Goal: Information Seeking & Learning: Learn about a topic

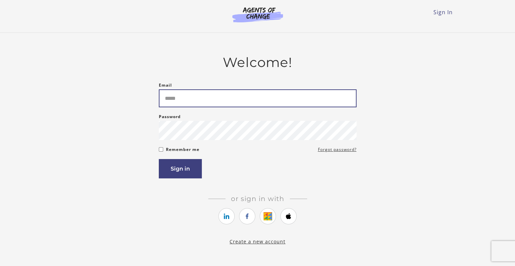
click at [174, 102] on input "Email" at bounding box center [258, 98] width 198 height 18
type input "**********"
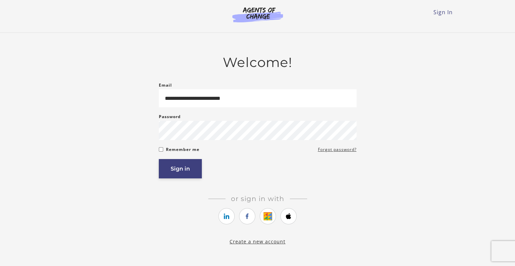
click at [180, 171] on button "Sign in" at bounding box center [180, 168] width 43 height 19
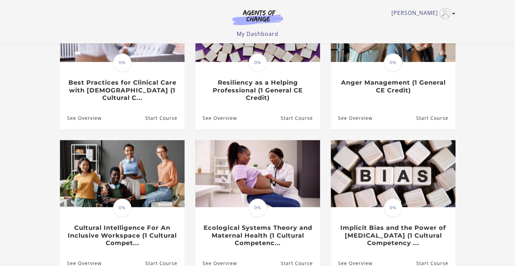
scroll to position [109, 0]
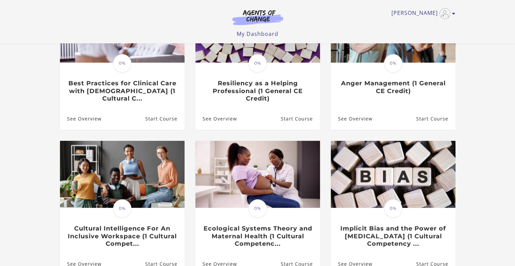
click at [514, 174] on section "**********" at bounding box center [257, 124] width 515 height 383
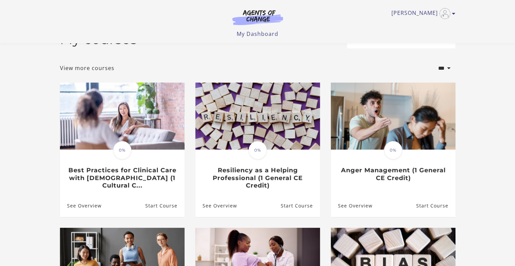
scroll to position [14, 0]
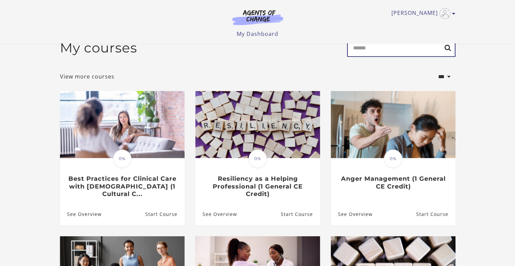
click at [360, 50] on input "Search" at bounding box center [401, 48] width 108 height 18
type input "********"
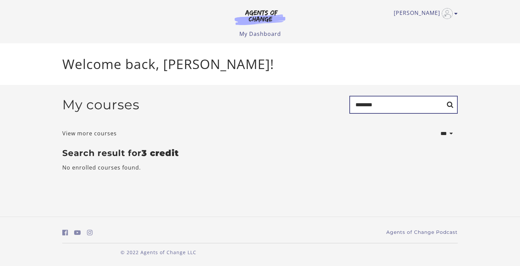
drag, startPoint x: 361, startPoint y: 105, endPoint x: 376, endPoint y: 105, distance: 15.9
click at [376, 105] on input "********" at bounding box center [403, 105] width 108 height 18
type input "*"
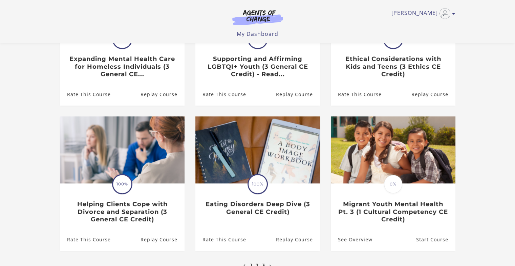
scroll to position [162, 0]
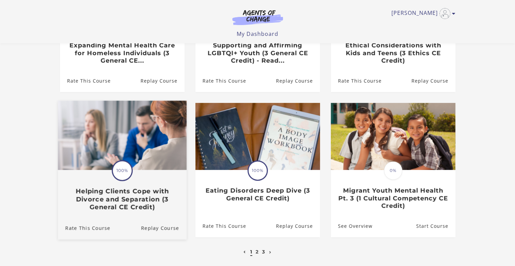
click at [133, 200] on h3 "Helping Clients Cope with Divorce and Separation (3 General CE Credit)" at bounding box center [122, 199] width 114 height 24
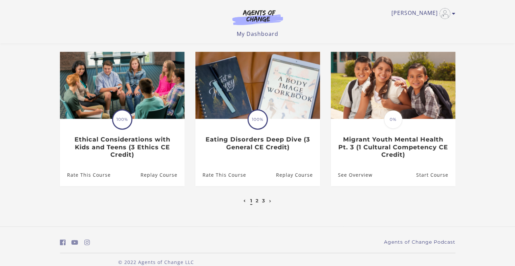
scroll to position [214, 0]
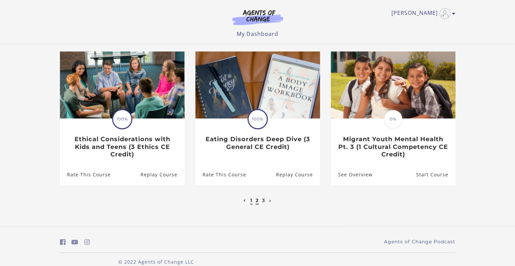
click at [257, 201] on link "2" at bounding box center [257, 200] width 3 height 6
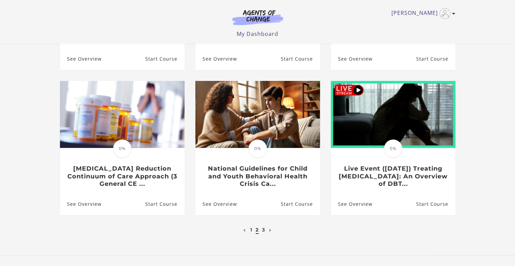
scroll to position [190, 0]
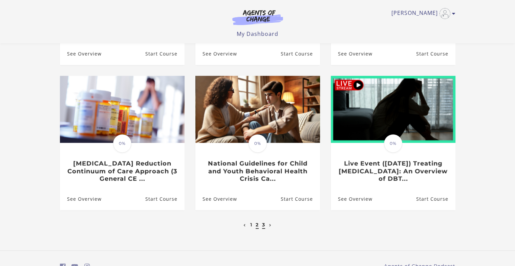
click at [263, 226] on link "3" at bounding box center [263, 225] width 3 height 6
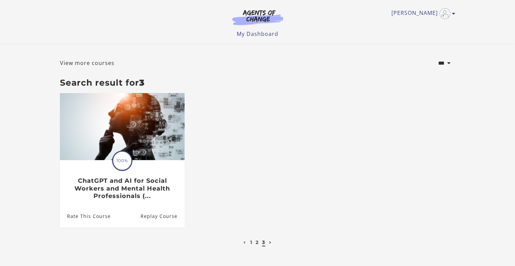
scroll to position [41, 0]
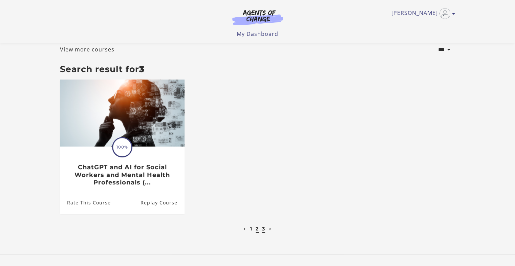
click at [257, 230] on link "2" at bounding box center [257, 229] width 3 height 6
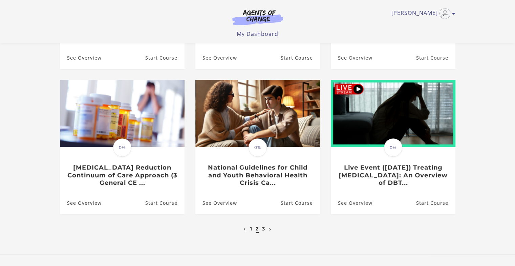
scroll to position [190, 0]
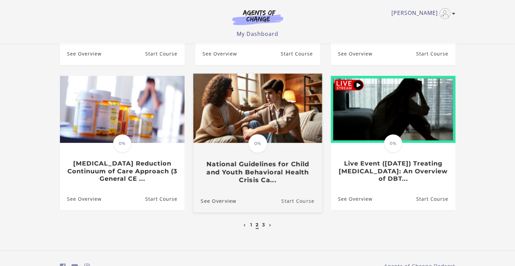
click at [290, 201] on link "Start Course" at bounding box center [301, 201] width 41 height 23
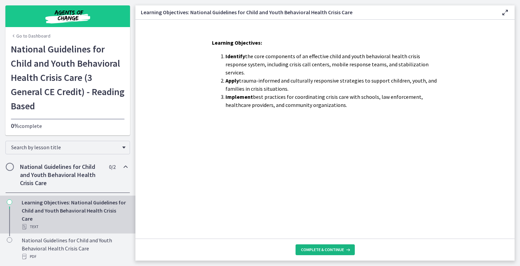
click at [339, 251] on span "Complete & continue" at bounding box center [322, 249] width 43 height 5
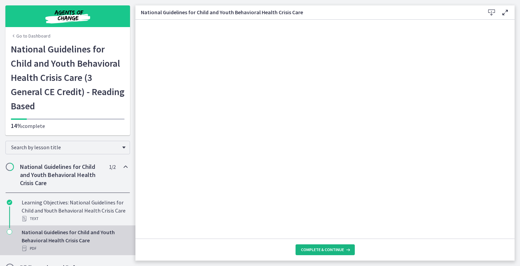
click at [329, 250] on span "Complete & continue" at bounding box center [322, 249] width 43 height 5
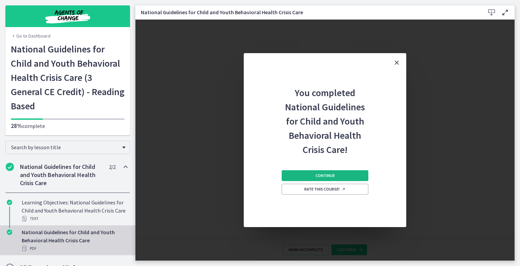
click at [325, 178] on span "Continue" at bounding box center [324, 175] width 19 height 5
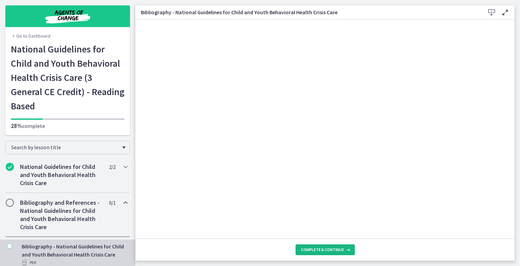
click at [319, 248] on span "Complete & continue" at bounding box center [322, 249] width 43 height 5
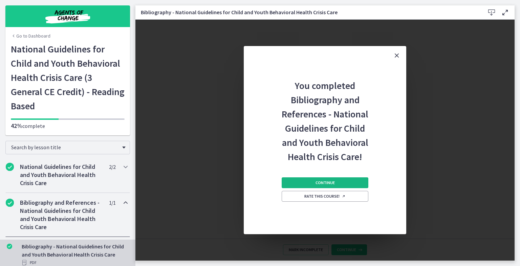
click at [325, 183] on span "Continue" at bounding box center [324, 182] width 19 height 5
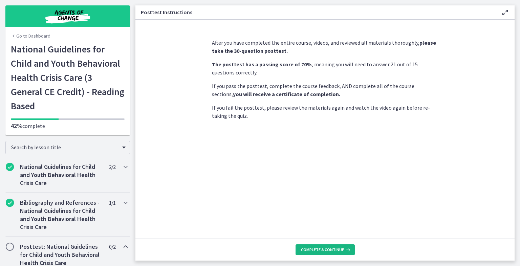
click at [324, 249] on span "Complete & continue" at bounding box center [322, 249] width 43 height 5
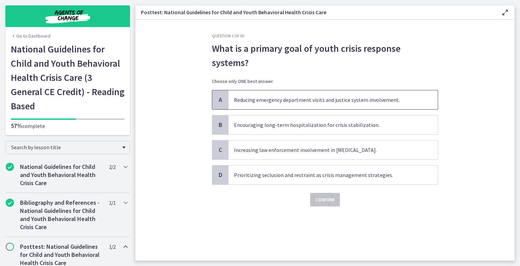
click at [318, 104] on span "Reducing emergency department visits and justice system involvement." at bounding box center [332, 99] width 209 height 19
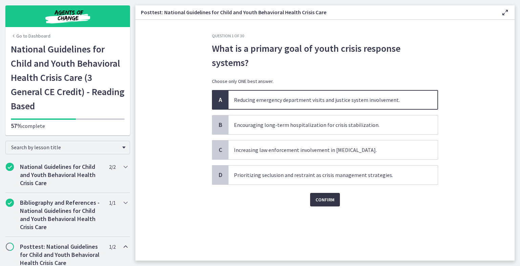
click at [322, 198] on span "Confirm" at bounding box center [324, 200] width 19 height 8
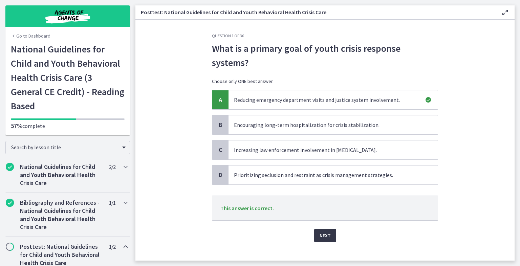
click at [321, 235] on span "Next" at bounding box center [325, 236] width 11 height 8
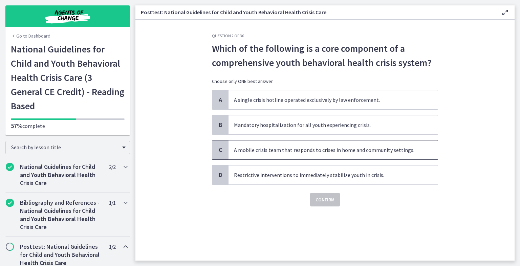
click at [316, 155] on span "A mobile crisis team that responds to crises in home and community settings." at bounding box center [332, 149] width 209 height 19
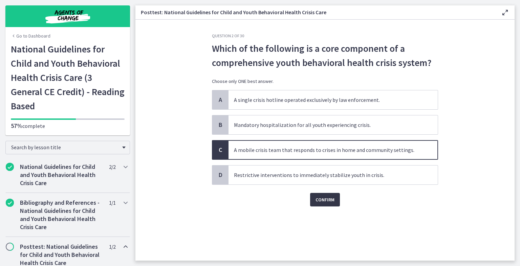
click at [327, 201] on span "Confirm" at bounding box center [324, 200] width 19 height 8
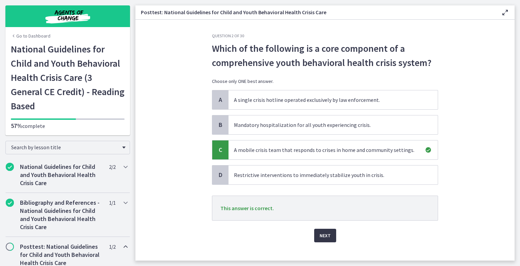
click at [325, 235] on span "Next" at bounding box center [325, 236] width 11 height 8
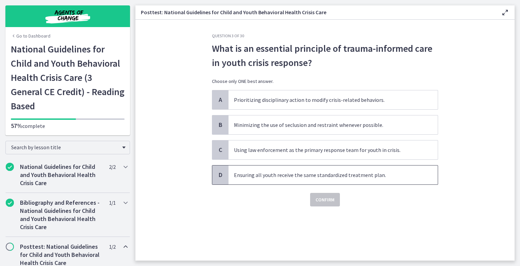
click at [325, 174] on span "Ensuring all youth receive the same standardized treatment plan." at bounding box center [332, 175] width 209 height 19
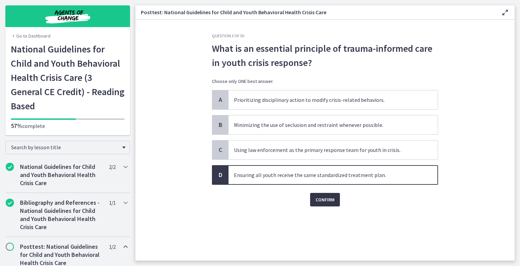
click at [328, 200] on span "Confirm" at bounding box center [324, 200] width 19 height 8
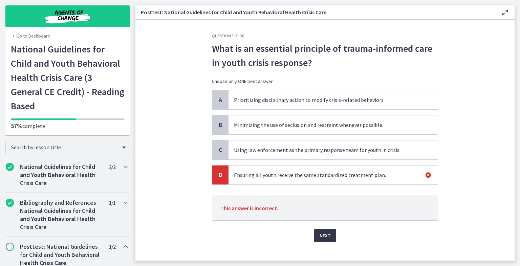
click at [325, 235] on span "Next" at bounding box center [325, 236] width 11 height 8
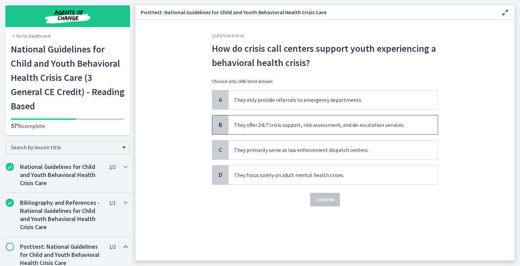
click at [324, 129] on span "They offer 24/7 crisis support, risk assessment, and de-escalation services." at bounding box center [332, 124] width 209 height 19
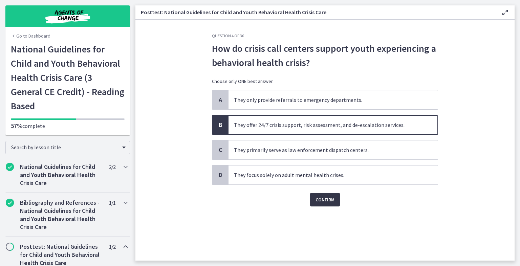
click at [326, 199] on span "Confirm" at bounding box center [324, 200] width 19 height 8
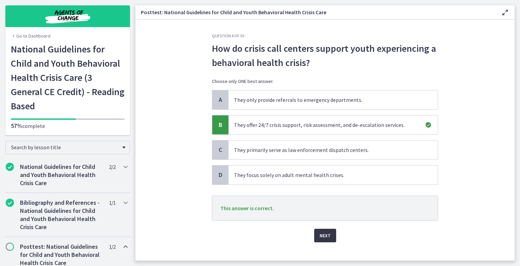
click at [325, 235] on span "Next" at bounding box center [325, 236] width 11 height 8
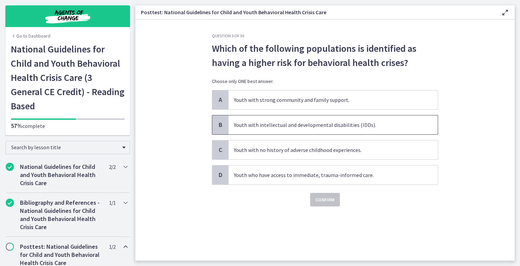
click at [322, 126] on span "Youth with intellectual and developmental disabilities (IDDs)." at bounding box center [332, 124] width 209 height 19
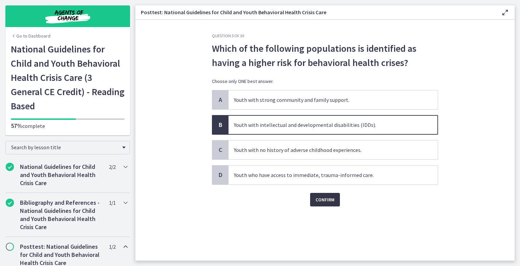
click at [327, 201] on span "Confirm" at bounding box center [324, 200] width 19 height 8
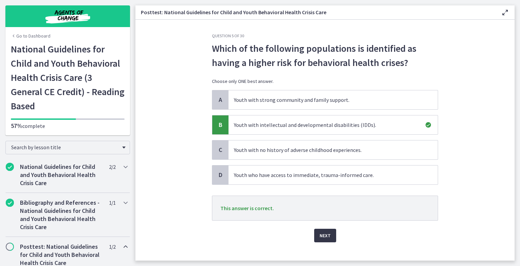
click at [325, 239] on span "Next" at bounding box center [325, 236] width 11 height 8
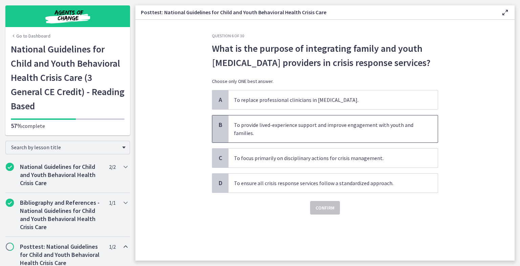
click at [320, 132] on span "To provide lived-experience support and improve engagement with youth and famil…" at bounding box center [332, 128] width 209 height 27
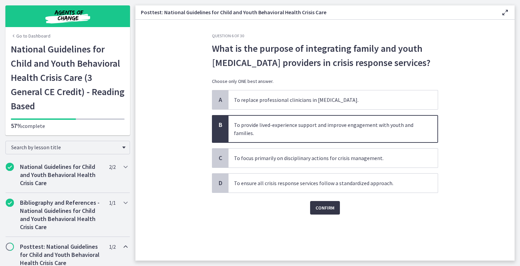
click at [326, 207] on span "Confirm" at bounding box center [324, 208] width 19 height 8
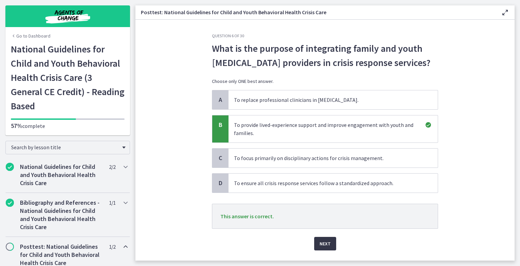
click at [324, 243] on span "Next" at bounding box center [325, 244] width 11 height 8
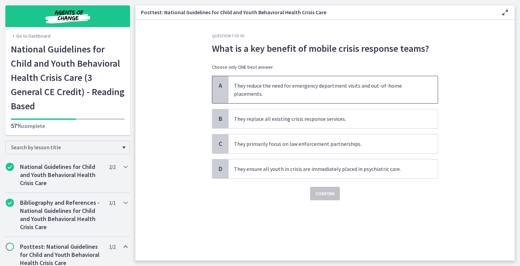
click at [331, 86] on span "They reduce the need for emergency department visits and out-of-home placements." at bounding box center [332, 89] width 209 height 27
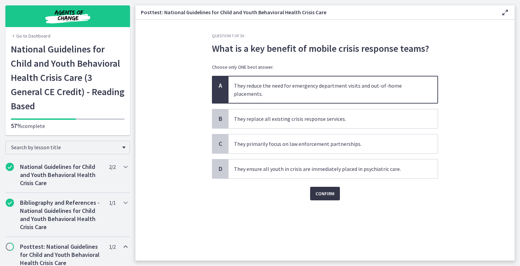
click at [327, 194] on span "Confirm" at bounding box center [324, 194] width 19 height 8
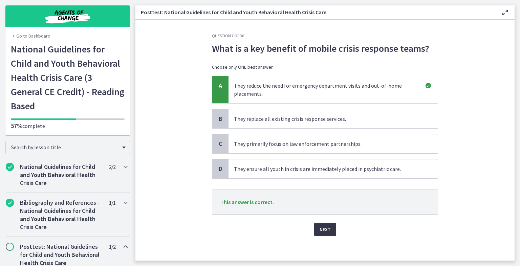
click at [323, 231] on span "Next" at bounding box center [325, 229] width 11 height 8
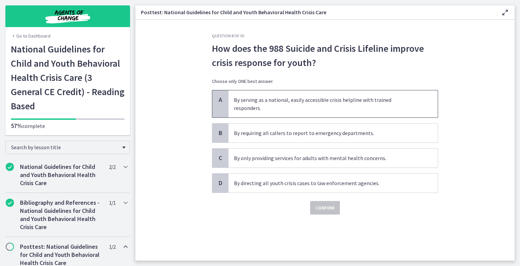
click at [322, 102] on span "By serving as a national, easily accessible crisis helpline with trained respon…" at bounding box center [332, 103] width 209 height 27
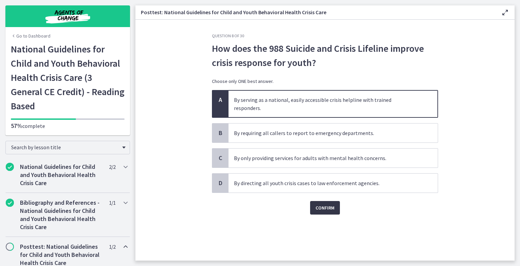
click at [330, 204] on span "Confirm" at bounding box center [324, 208] width 19 height 8
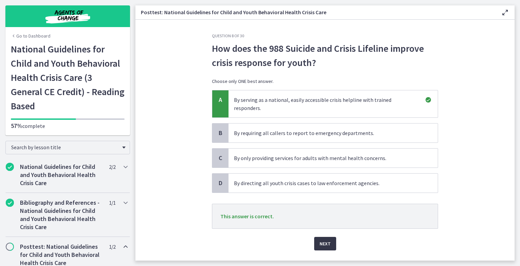
click at [322, 240] on span "Next" at bounding box center [325, 244] width 11 height 8
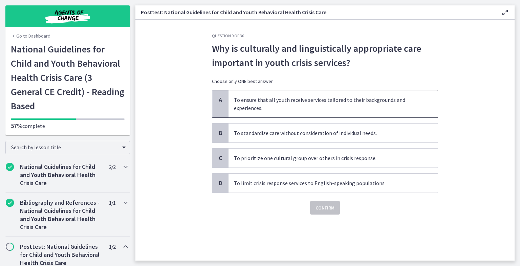
click at [323, 111] on span "To ensure that all youth receive services tailored to their backgrounds and exp…" at bounding box center [332, 103] width 209 height 27
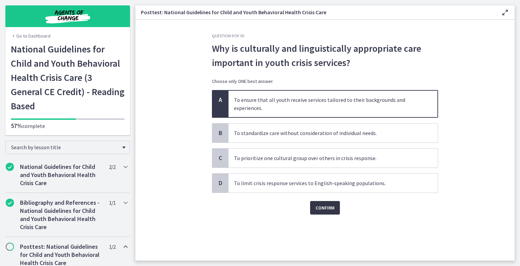
click at [331, 209] on span "Confirm" at bounding box center [324, 208] width 19 height 8
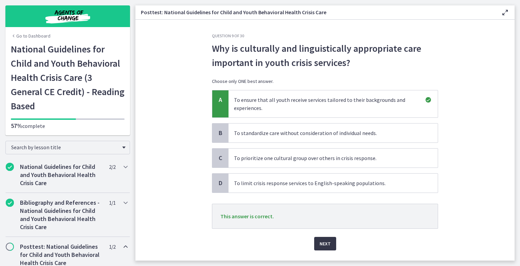
click at [323, 243] on span "Next" at bounding box center [325, 244] width 11 height 8
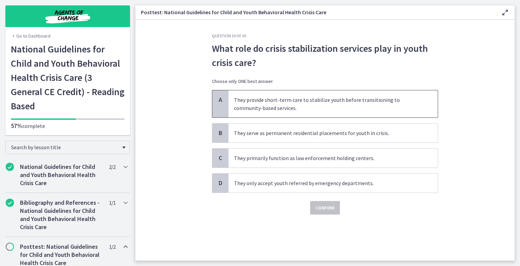
click at [318, 110] on span "They provide short-term care to stabilize youth before transitioning to communi…" at bounding box center [332, 103] width 209 height 27
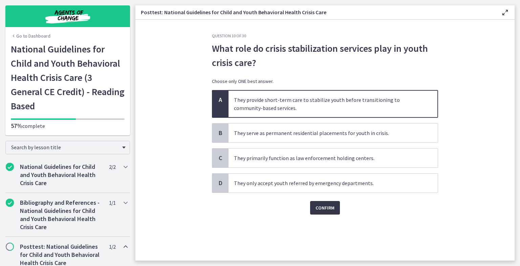
click at [330, 207] on span "Confirm" at bounding box center [324, 208] width 19 height 8
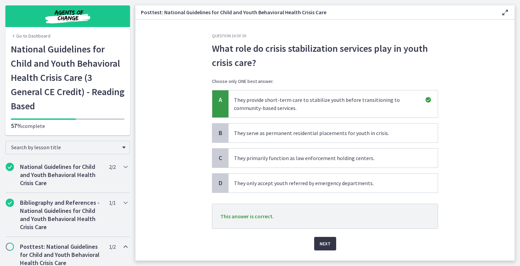
click at [325, 244] on span "Next" at bounding box center [325, 244] width 11 height 8
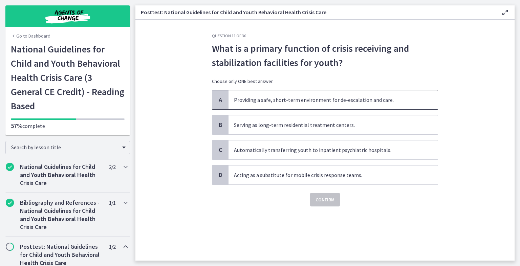
click at [319, 102] on span "Providing a safe, short-term environment for de-escalation and care." at bounding box center [332, 99] width 209 height 19
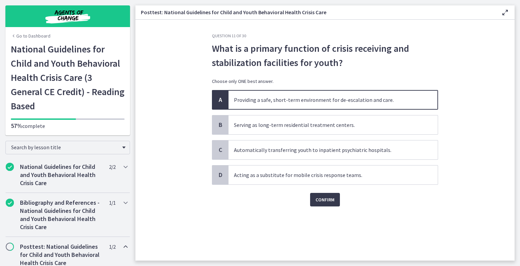
click at [319, 103] on span "Providing a safe, short-term environment for de-escalation and care." at bounding box center [332, 99] width 209 height 19
click at [327, 201] on span "Confirm" at bounding box center [324, 200] width 19 height 8
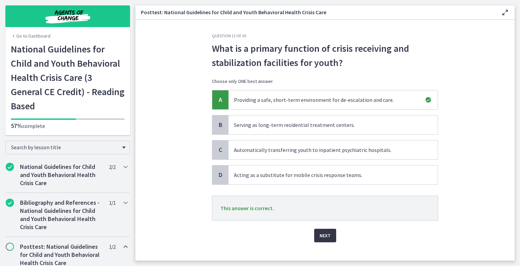
click at [324, 238] on span "Next" at bounding box center [325, 236] width 11 height 8
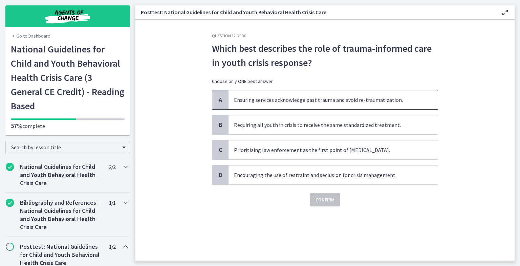
click at [311, 102] on span "Ensuring services acknowledge past trauma and avoid re-traumatization." at bounding box center [332, 99] width 209 height 19
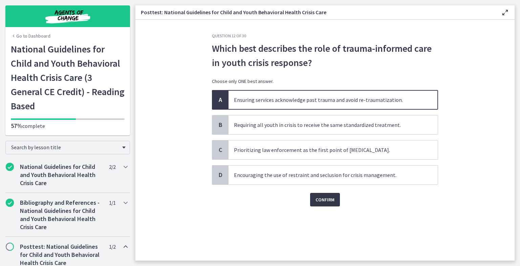
click at [325, 200] on span "Confirm" at bounding box center [324, 200] width 19 height 8
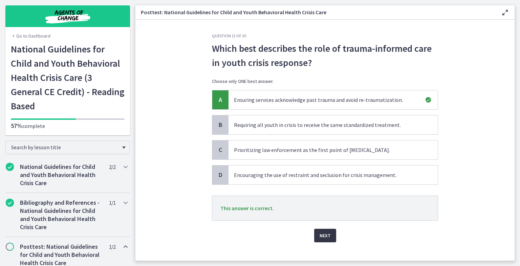
click at [321, 235] on span "Next" at bounding box center [325, 236] width 11 height 8
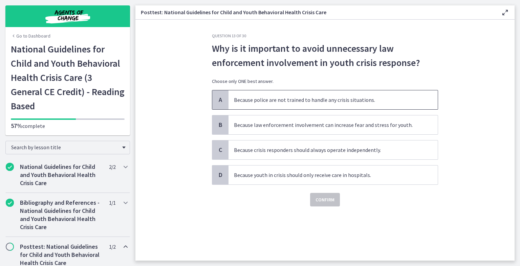
click at [330, 101] on span "Because police are not trained to handle any crisis situations." at bounding box center [332, 99] width 209 height 19
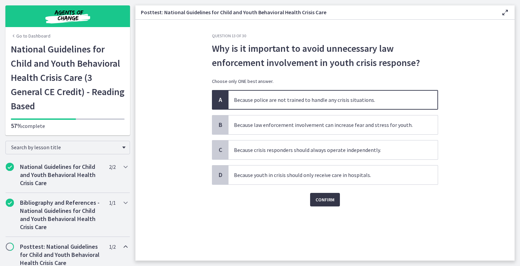
click at [328, 198] on span "Confirm" at bounding box center [324, 200] width 19 height 8
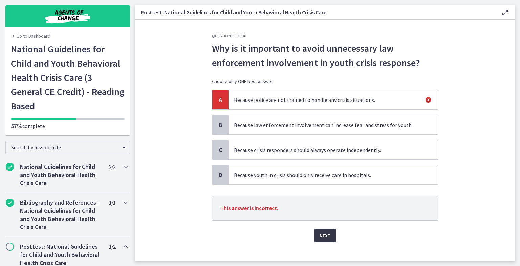
click at [324, 234] on span "Next" at bounding box center [325, 236] width 11 height 8
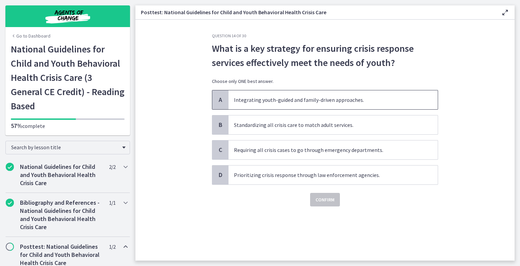
click at [317, 104] on span "Integrating youth-guided and family-driven approaches." at bounding box center [332, 99] width 209 height 19
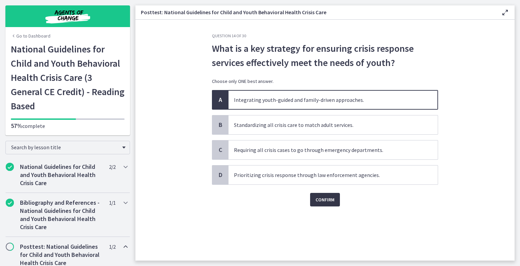
click at [327, 202] on span "Confirm" at bounding box center [324, 200] width 19 height 8
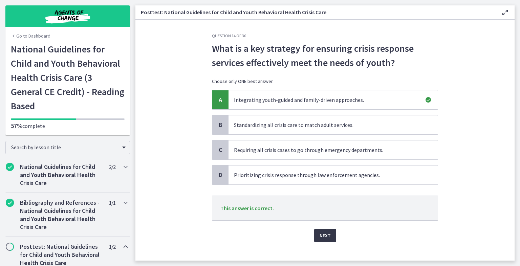
click at [322, 235] on span "Next" at bounding box center [325, 236] width 11 height 8
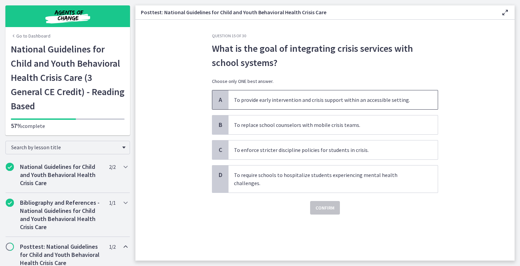
click at [317, 101] on span "To provide early intervention and crisis support within an accessible setting." at bounding box center [332, 99] width 209 height 19
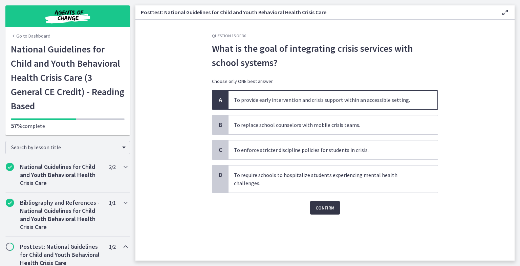
click at [327, 204] on span "Confirm" at bounding box center [324, 208] width 19 height 8
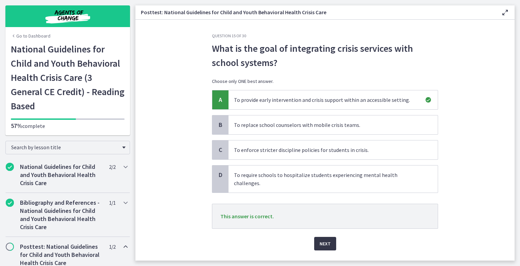
click at [322, 240] on span "Next" at bounding box center [325, 244] width 11 height 8
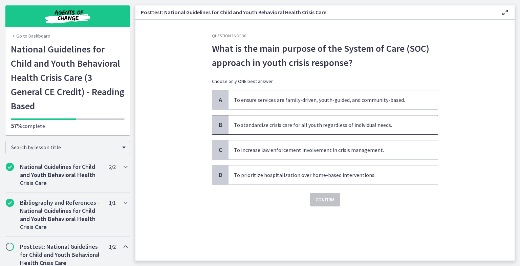
click at [336, 130] on span "To standardize crisis care for all youth regardless of individual needs." at bounding box center [332, 124] width 209 height 19
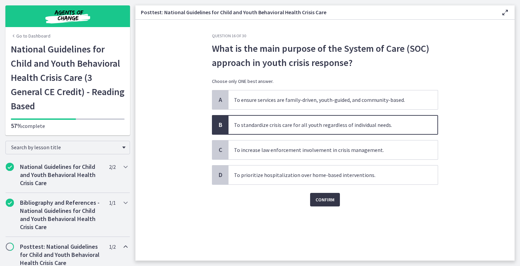
click at [332, 198] on span "Confirm" at bounding box center [324, 200] width 19 height 8
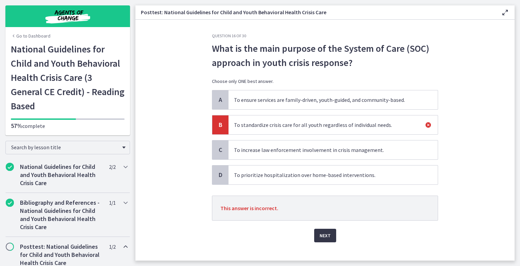
click at [327, 234] on span "Next" at bounding box center [325, 236] width 11 height 8
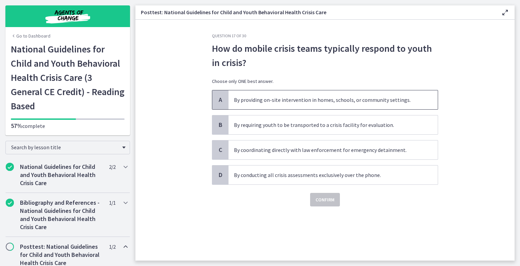
click at [327, 101] on span "By providing on-site intervention in homes, schools, or community settings." at bounding box center [332, 99] width 209 height 19
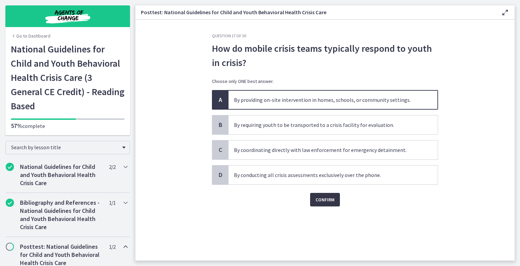
click at [327, 198] on span "Confirm" at bounding box center [324, 200] width 19 height 8
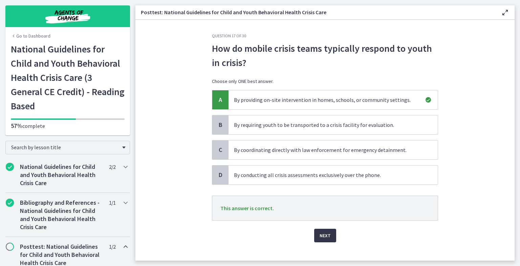
click at [324, 236] on span "Next" at bounding box center [325, 236] width 11 height 8
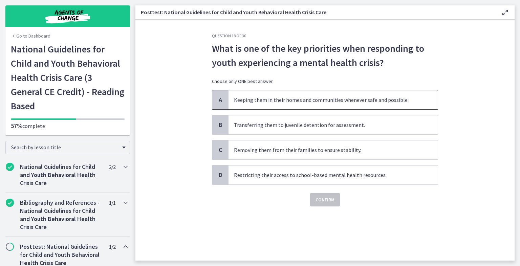
click at [338, 100] on span "Keeping them in their homes and communities whenever safe and possible." at bounding box center [332, 99] width 209 height 19
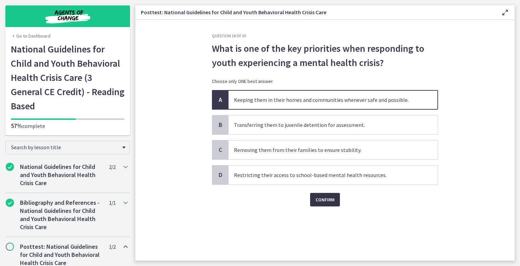
click at [325, 199] on span "Confirm" at bounding box center [324, 200] width 19 height 8
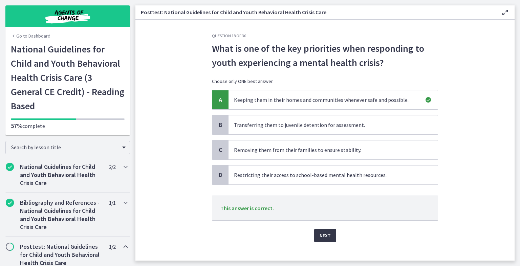
click at [323, 233] on span "Next" at bounding box center [325, 236] width 11 height 8
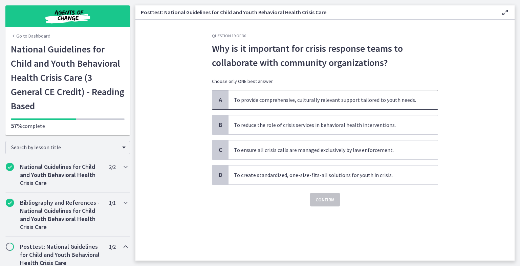
click at [329, 103] on span "To provide comprehensive, culturally relevant support tailored to youth needs." at bounding box center [332, 99] width 209 height 19
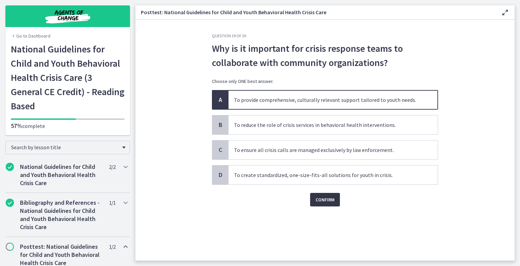
click at [327, 197] on span "Confirm" at bounding box center [324, 200] width 19 height 8
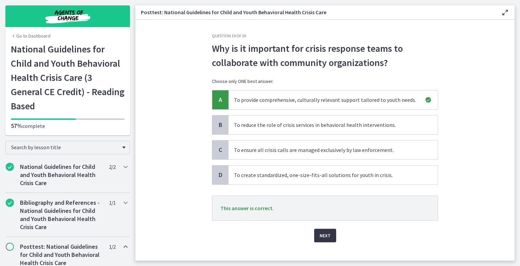
click at [324, 234] on span "Next" at bounding box center [325, 236] width 11 height 8
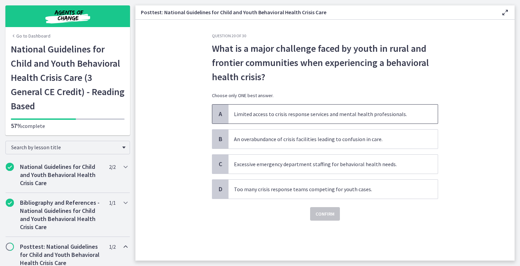
click at [323, 117] on span "Limited access to crisis response services and mental health professionals." at bounding box center [332, 114] width 209 height 19
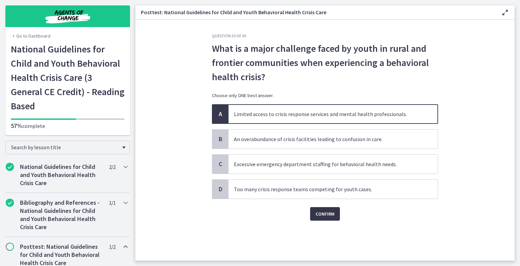
click at [325, 212] on span "Confirm" at bounding box center [324, 214] width 19 height 8
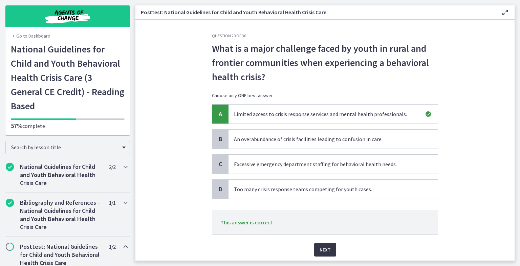
click at [323, 249] on span "Next" at bounding box center [325, 250] width 11 height 8
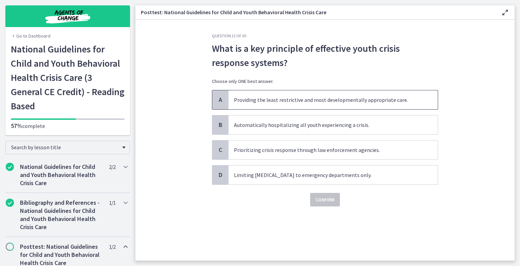
click at [330, 102] on span "Providing the least restrictive and most developmentally appropriate care." at bounding box center [332, 99] width 209 height 19
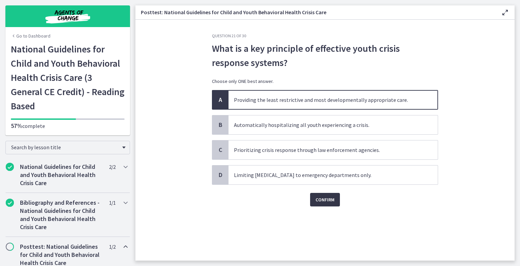
click at [326, 198] on span "Confirm" at bounding box center [324, 200] width 19 height 8
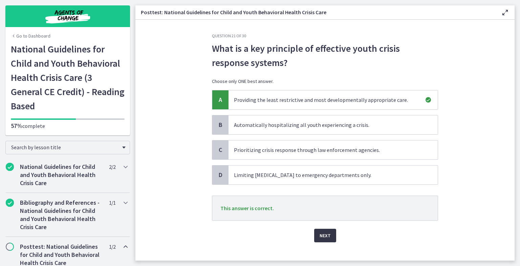
click at [323, 235] on span "Next" at bounding box center [325, 236] width 11 height 8
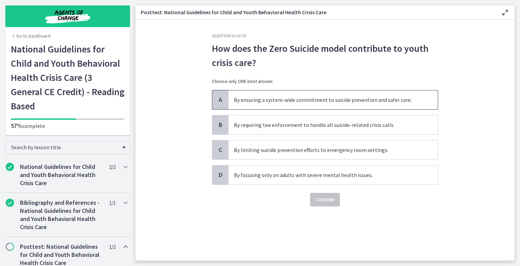
click at [320, 105] on span "By ensuring a system-wide commitment to suicide prevention and safer care." at bounding box center [332, 99] width 209 height 19
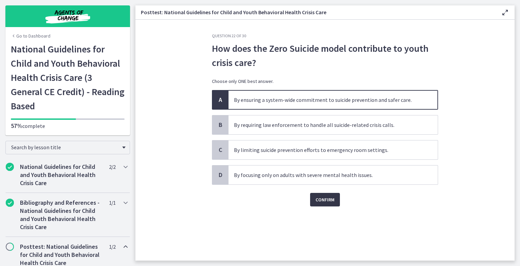
click at [330, 201] on span "Confirm" at bounding box center [324, 200] width 19 height 8
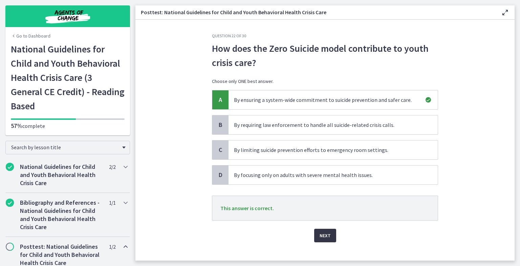
click at [326, 236] on span "Next" at bounding box center [325, 236] width 11 height 8
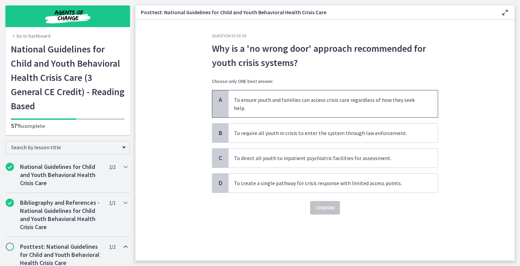
click at [315, 108] on span "To ensure youth and families can access crisis care regardless of how they seek…" at bounding box center [332, 103] width 209 height 27
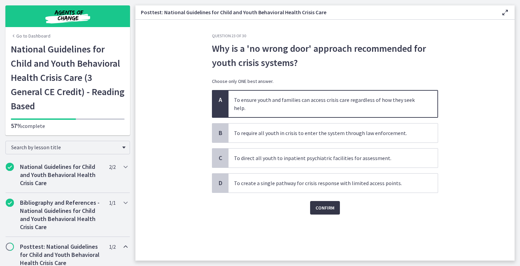
click at [326, 206] on span "Confirm" at bounding box center [324, 208] width 19 height 8
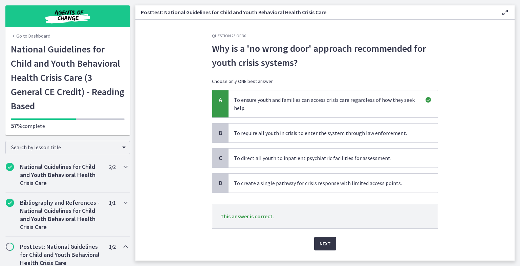
click at [328, 244] on button "Next" at bounding box center [325, 244] width 22 height 14
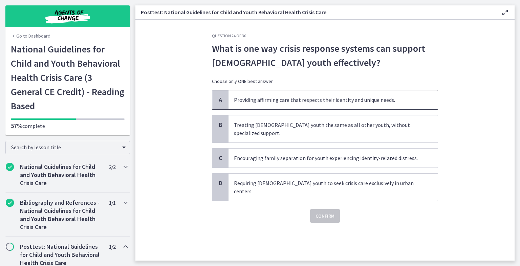
click at [318, 99] on span "Providing affirming care that respects their identity and unique needs." at bounding box center [332, 99] width 209 height 19
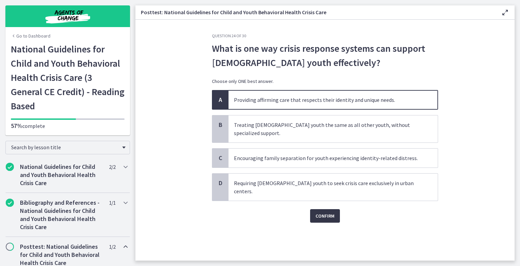
click at [324, 212] on span "Confirm" at bounding box center [324, 216] width 19 height 8
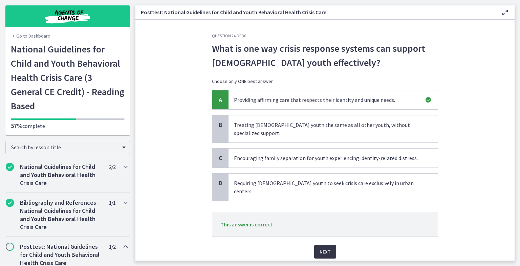
click at [325, 248] on span "Next" at bounding box center [325, 252] width 11 height 8
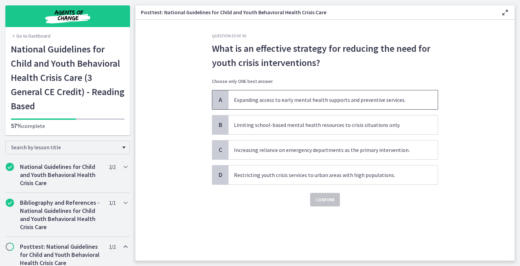
click at [318, 105] on span "Expanding access to early mental health supports and preventive services." at bounding box center [332, 99] width 209 height 19
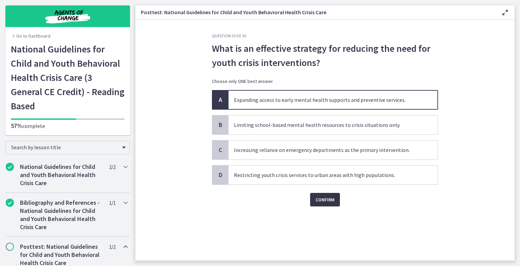
click at [325, 199] on span "Confirm" at bounding box center [324, 200] width 19 height 8
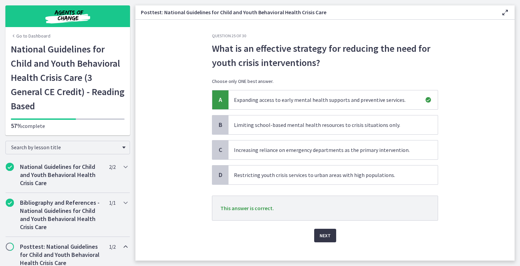
click at [324, 236] on span "Next" at bounding box center [325, 236] width 11 height 8
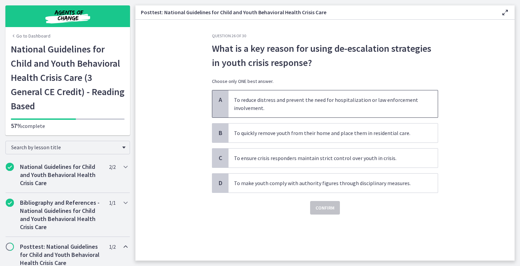
click at [318, 112] on span "To reduce distress and prevent the need for hospitalization or law enforcement …" at bounding box center [332, 103] width 209 height 27
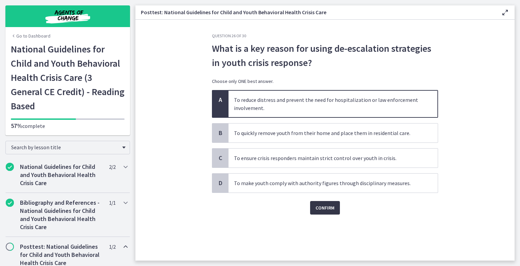
click at [326, 206] on span "Confirm" at bounding box center [324, 208] width 19 height 8
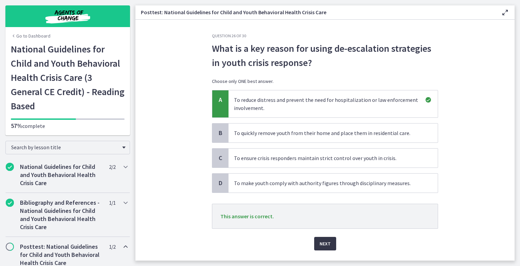
click at [325, 243] on span "Next" at bounding box center [325, 244] width 11 height 8
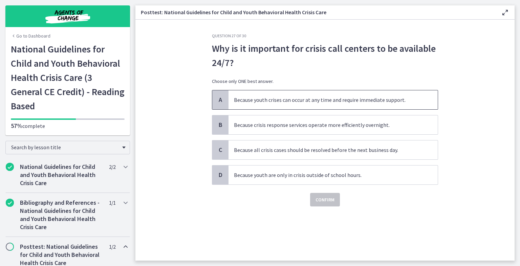
click at [323, 102] on span "Because youth crises can occur at any time and require immediate support." at bounding box center [332, 99] width 209 height 19
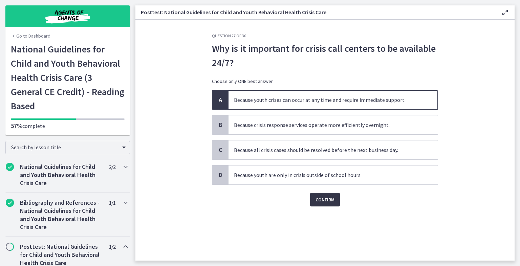
click at [326, 200] on span "Confirm" at bounding box center [324, 200] width 19 height 8
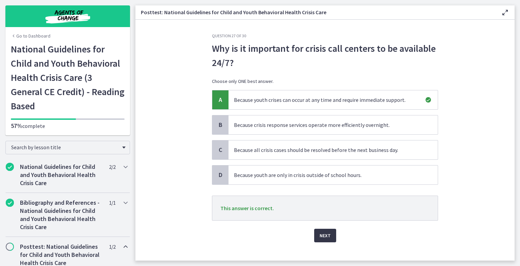
click at [325, 235] on span "Next" at bounding box center [325, 236] width 11 height 8
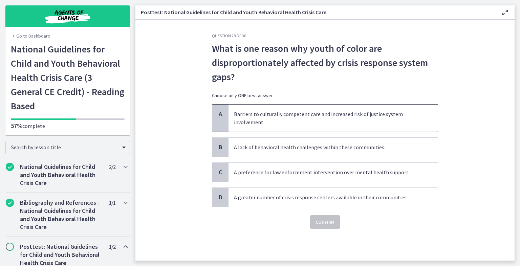
click at [329, 119] on span "Barriers to culturally competent care and increased risk of justice system invo…" at bounding box center [332, 118] width 209 height 27
click at [329, 222] on span "Confirm" at bounding box center [324, 222] width 19 height 8
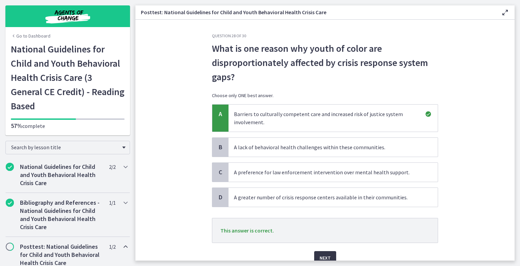
click at [322, 255] on span "Next" at bounding box center [325, 258] width 11 height 8
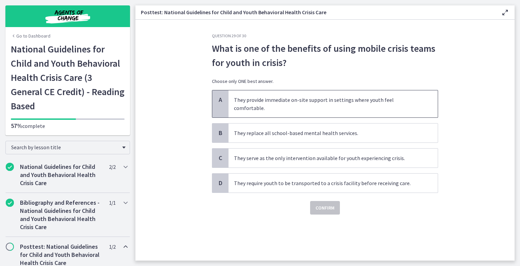
click at [318, 104] on span "They provide immediate on-site support in settings where youth feel comfortable." at bounding box center [332, 103] width 209 height 27
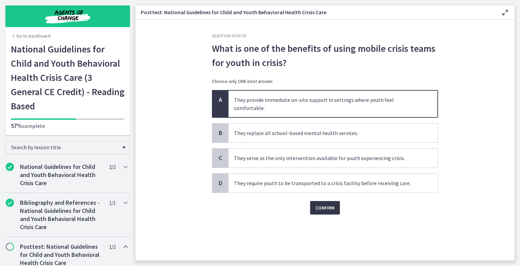
click at [326, 204] on span "Confirm" at bounding box center [324, 208] width 19 height 8
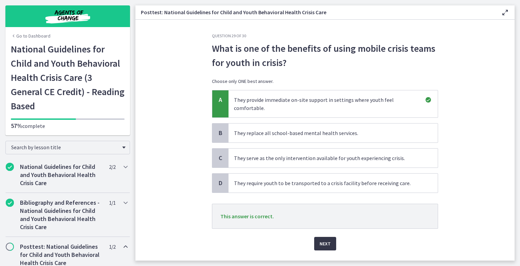
click at [323, 240] on span "Next" at bounding box center [325, 244] width 11 height 8
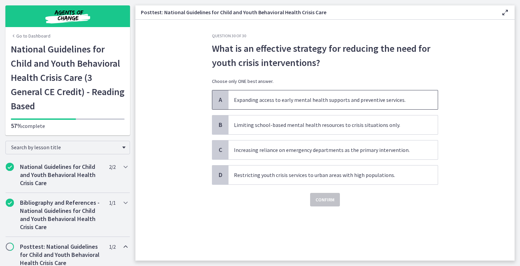
click at [333, 99] on span "Expanding access to early mental health supports and preventive services." at bounding box center [332, 99] width 209 height 19
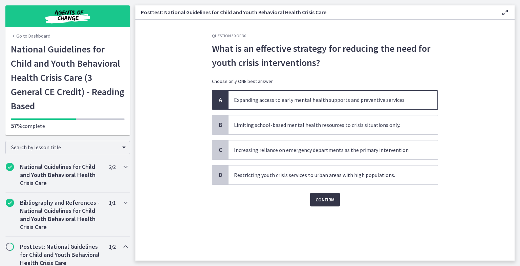
click at [329, 201] on span "Confirm" at bounding box center [324, 200] width 19 height 8
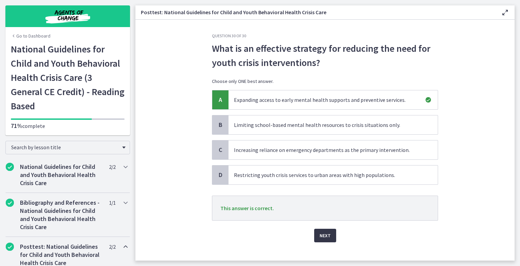
click at [324, 236] on span "Next" at bounding box center [325, 236] width 11 height 8
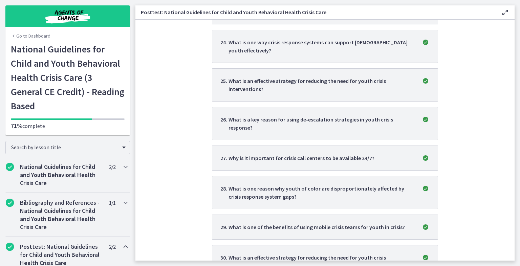
scroll to position [555, 0]
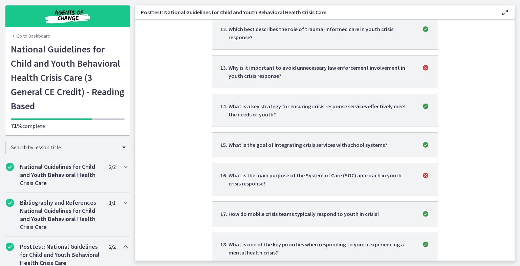
click at [505, 167] on section "Good job! You passed this quiz with a score of 90 % You need 70% to pass Retake…" at bounding box center [324, 140] width 379 height 241
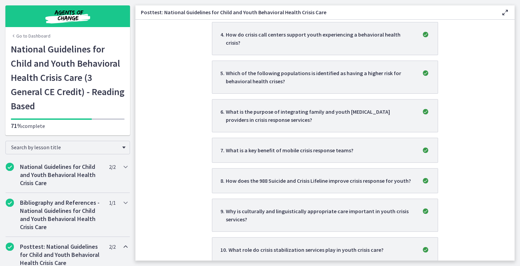
scroll to position [0, 0]
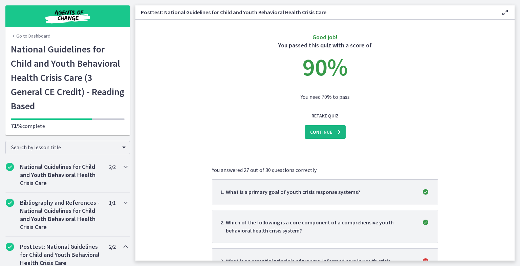
click at [332, 134] on icon at bounding box center [336, 132] width 9 height 8
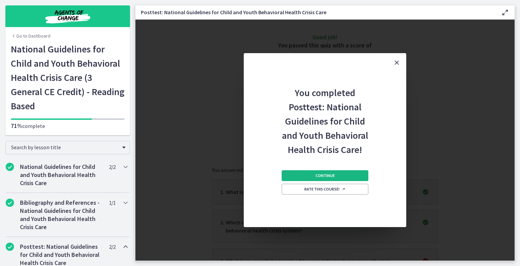
click at [326, 176] on span "Continue" at bounding box center [324, 175] width 19 height 5
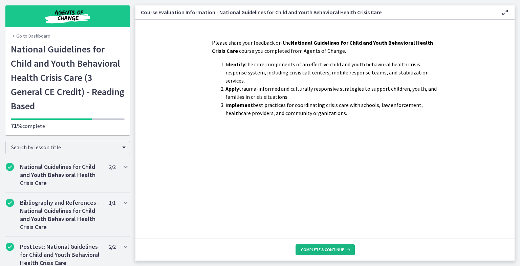
click at [331, 249] on span "Complete & continue" at bounding box center [322, 249] width 43 height 5
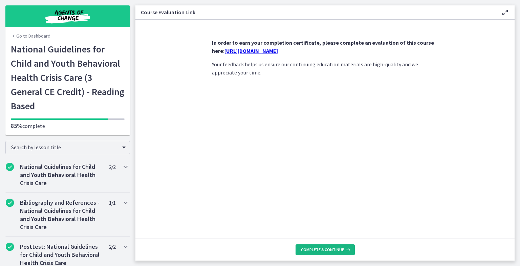
click at [331, 250] on span "Complete & continue" at bounding box center [322, 249] width 43 height 5
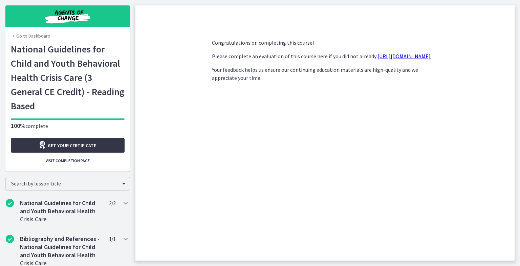
click at [85, 148] on span "Get your certificate" at bounding box center [72, 145] width 48 height 8
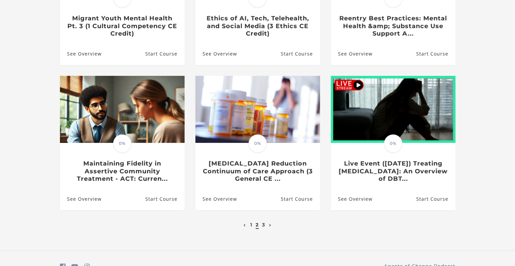
scroll to position [225, 0]
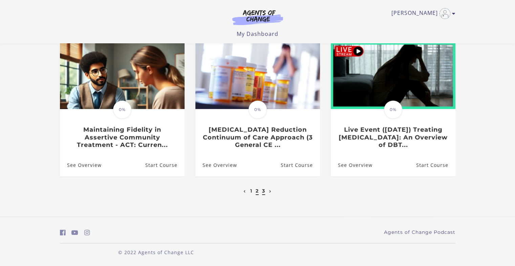
click at [263, 191] on link "3" at bounding box center [263, 191] width 3 height 6
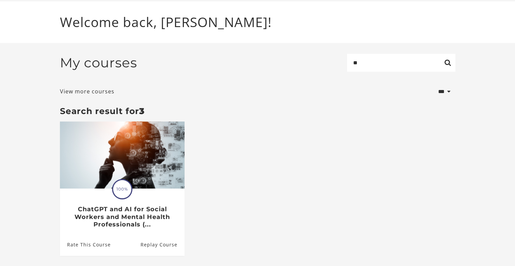
scroll to position [70, 0]
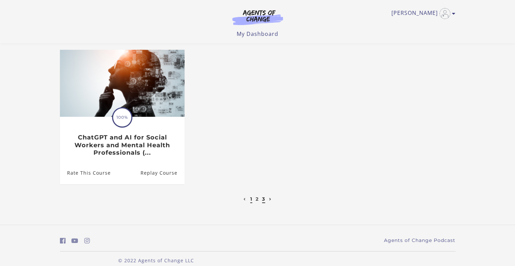
click at [250, 201] on link "1" at bounding box center [251, 199] width 2 height 6
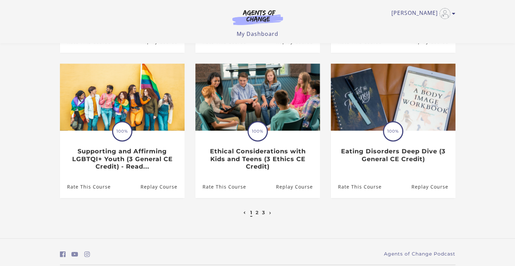
scroll to position [203, 0]
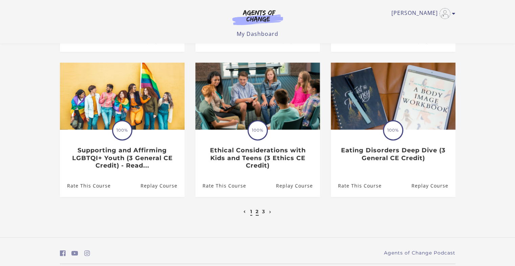
click at [257, 214] on link "2" at bounding box center [257, 212] width 3 height 6
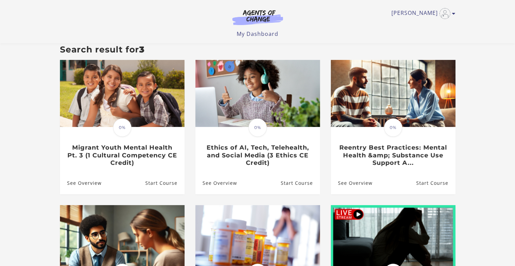
scroll to position [54, 0]
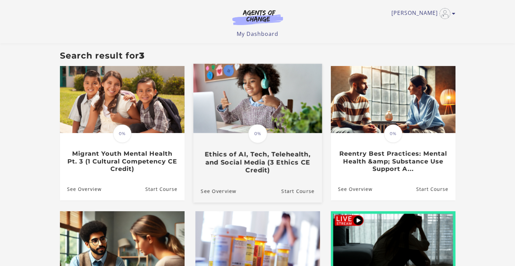
click at [254, 165] on h3 "Ethics of AI, Tech, Telehealth, and Social Media (3 Ethics CE Credit)" at bounding box center [257, 163] width 114 height 24
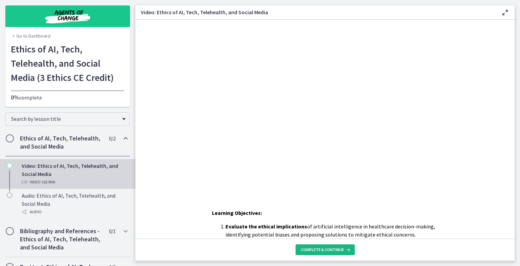
click at [320, 250] on span "Complete & continue" at bounding box center [322, 249] width 43 height 5
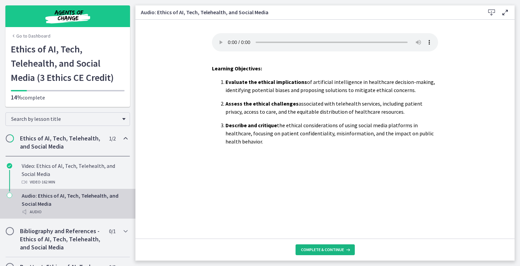
click at [320, 250] on span "Complete & continue" at bounding box center [322, 249] width 43 height 5
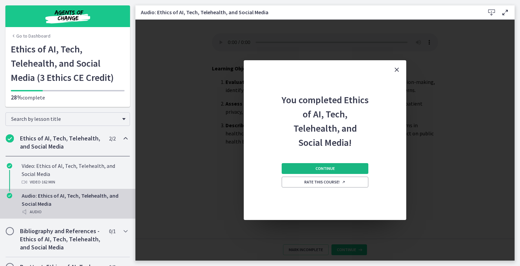
click at [325, 167] on span "Continue" at bounding box center [324, 168] width 19 height 5
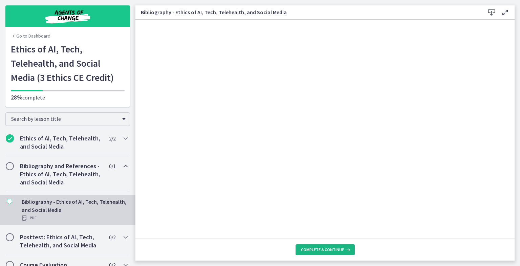
click at [324, 250] on span "Complete & continue" at bounding box center [322, 249] width 43 height 5
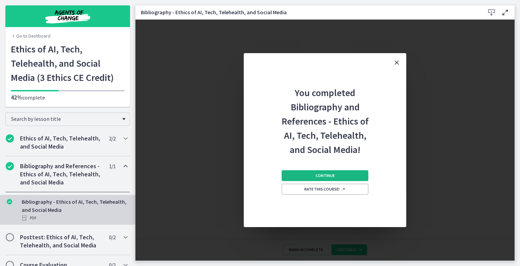
click at [318, 178] on span "Continue" at bounding box center [324, 175] width 19 height 5
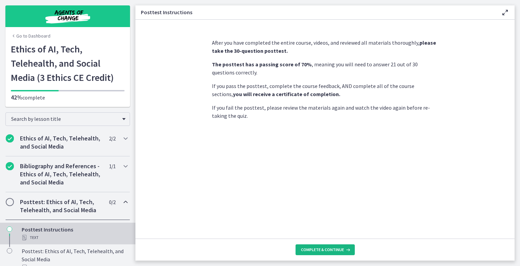
click at [326, 249] on span "Complete & continue" at bounding box center [322, 249] width 43 height 5
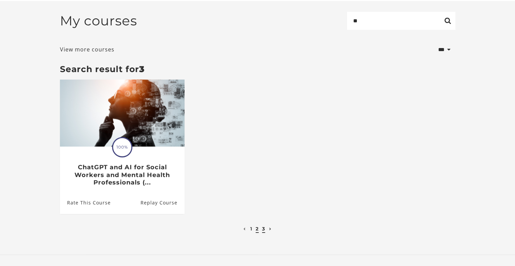
click at [256, 230] on link "2" at bounding box center [257, 229] width 3 height 6
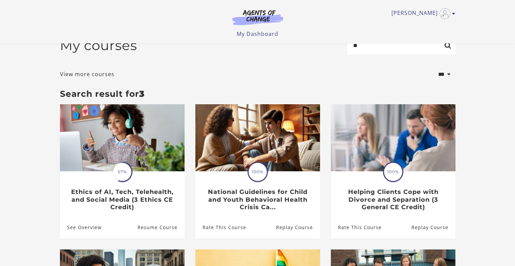
scroll to position [9, 0]
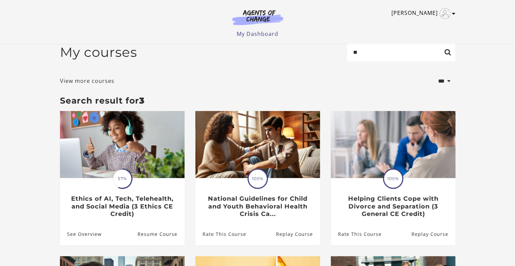
click at [441, 16] on img "Toggle menu" at bounding box center [444, 13] width 11 height 11
click at [431, 25] on link "My Account" at bounding box center [427, 25] width 60 height 12
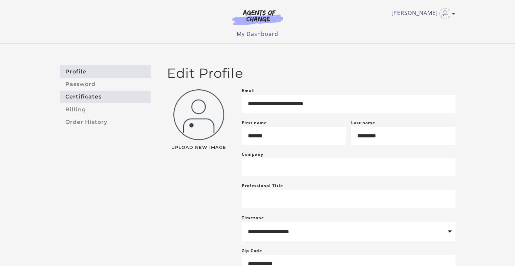
click at [87, 98] on link "Certificates" at bounding box center [105, 97] width 91 height 13
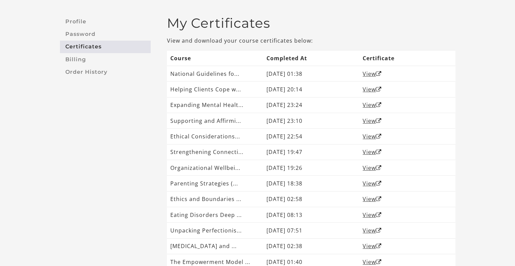
scroll to position [50, 0]
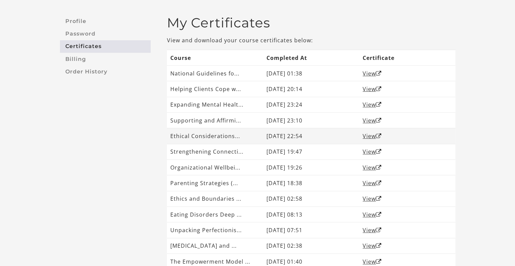
click at [223, 137] on td "Ethical Considerations..." at bounding box center [215, 136] width 96 height 16
click at [368, 135] on link "View" at bounding box center [372, 135] width 19 height 7
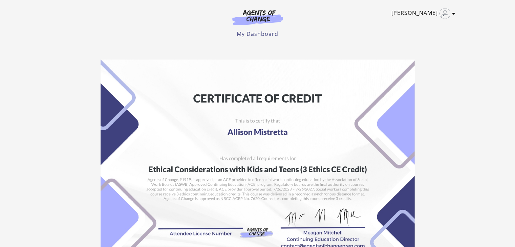
click at [445, 15] on img "Toggle menu" at bounding box center [444, 13] width 11 height 11
click at [433, 23] on link "My Account" at bounding box center [427, 25] width 60 height 12
